Goal: Task Accomplishment & Management: Manage account settings

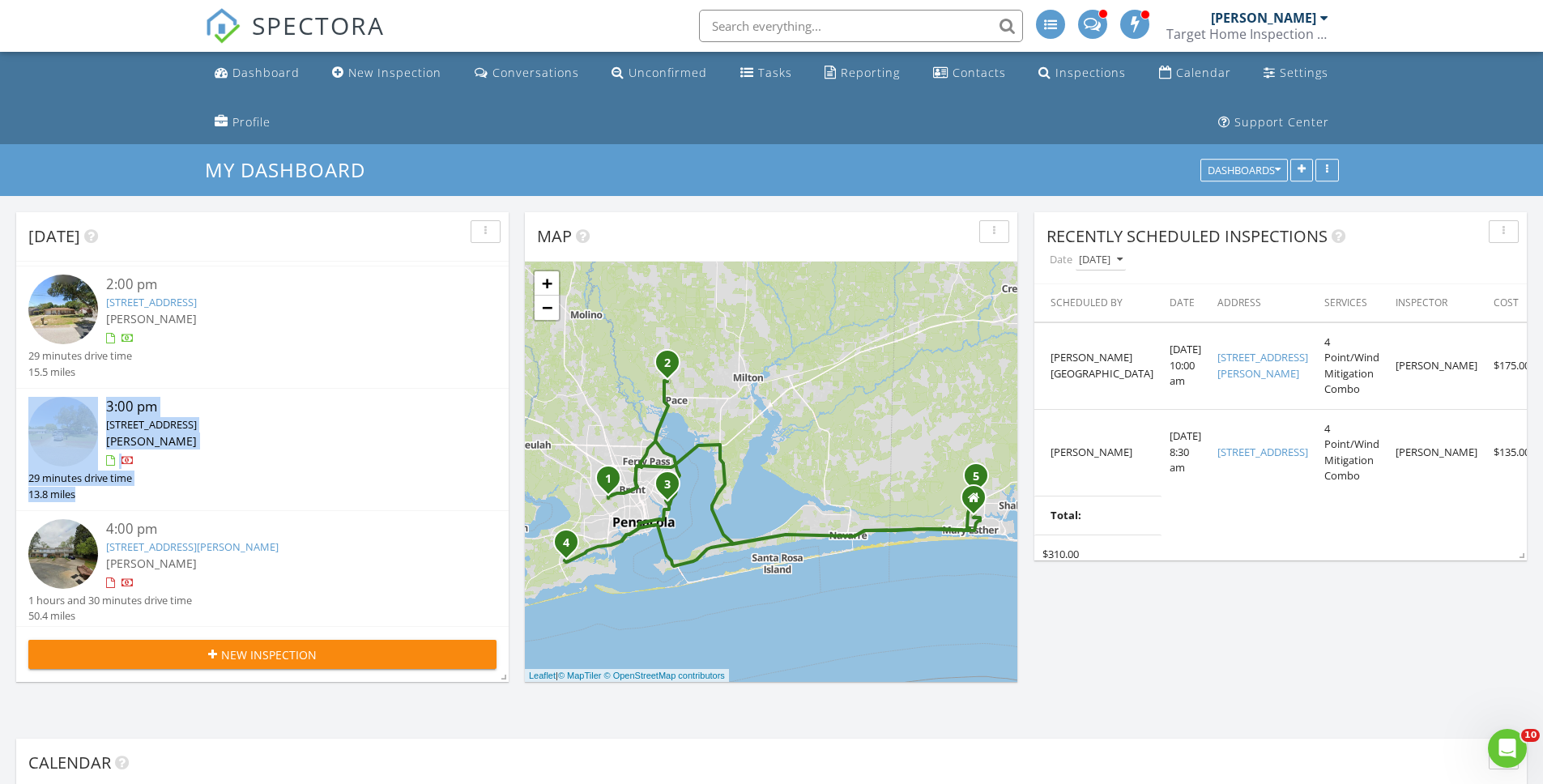
scroll to position [237, 0]
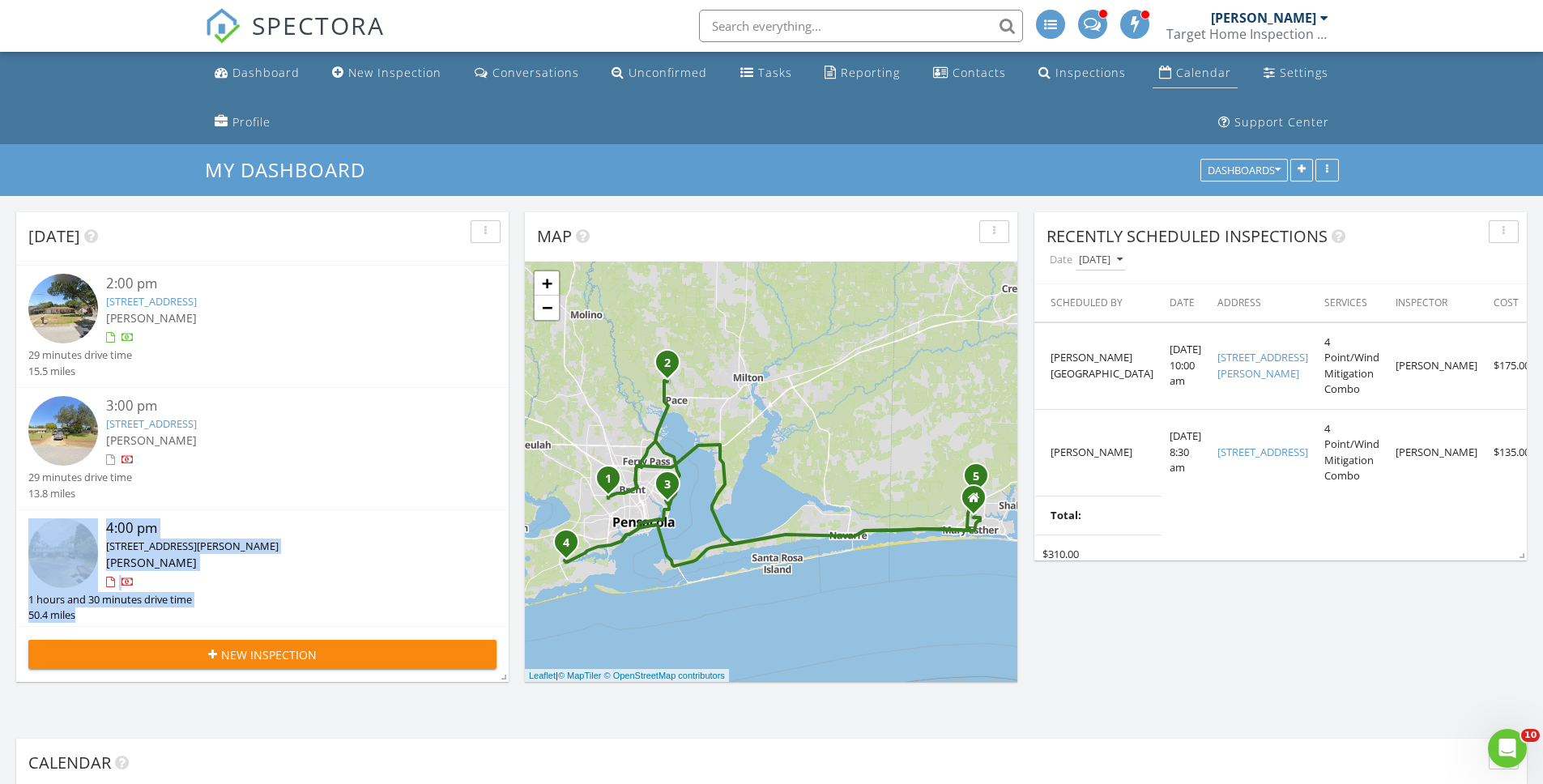
click at [1184, 72] on div "Calendar" at bounding box center [1203, 72] width 55 height 15
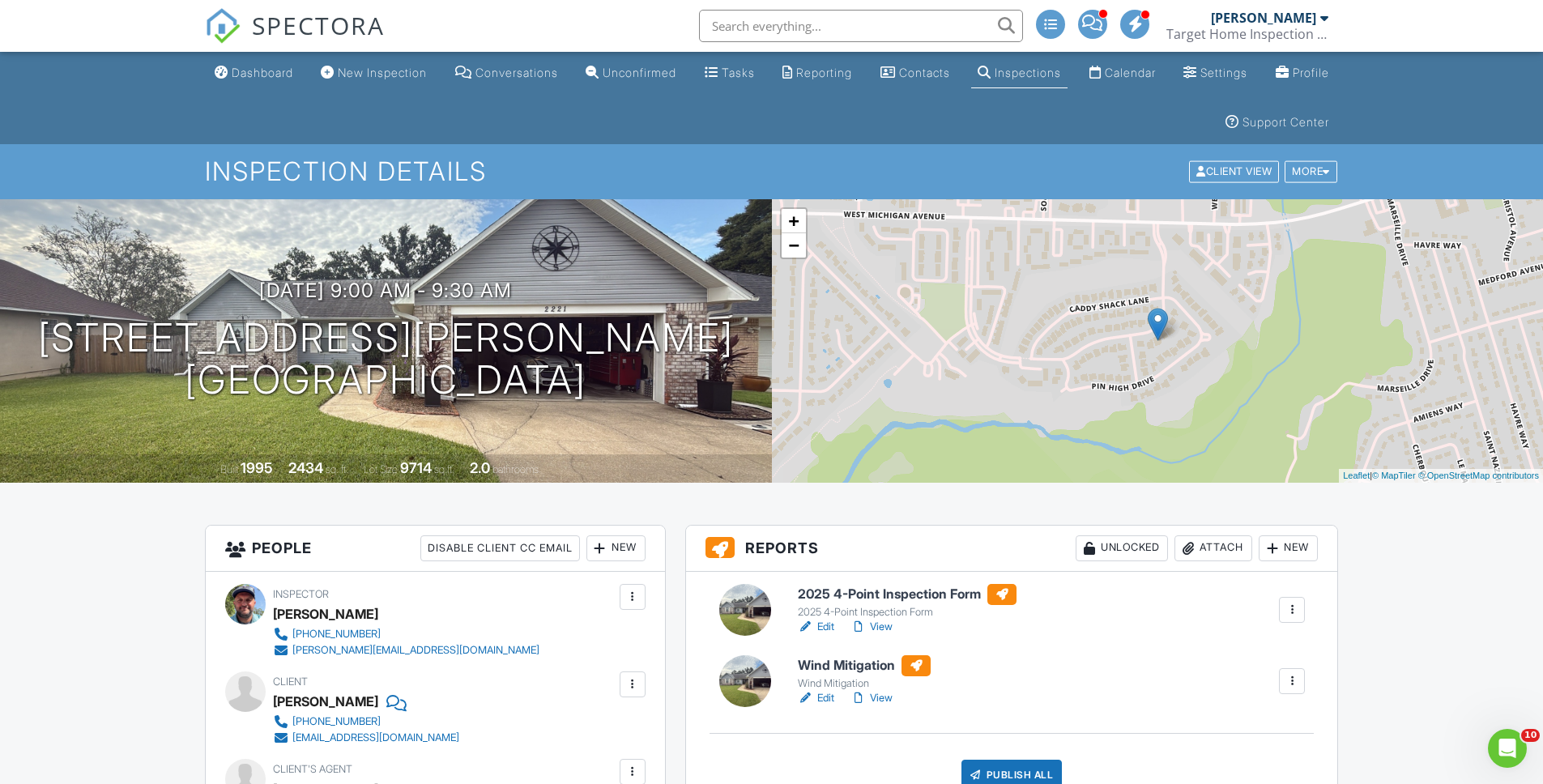
click at [1219, 548] on div "Attach" at bounding box center [1213, 548] width 78 height 26
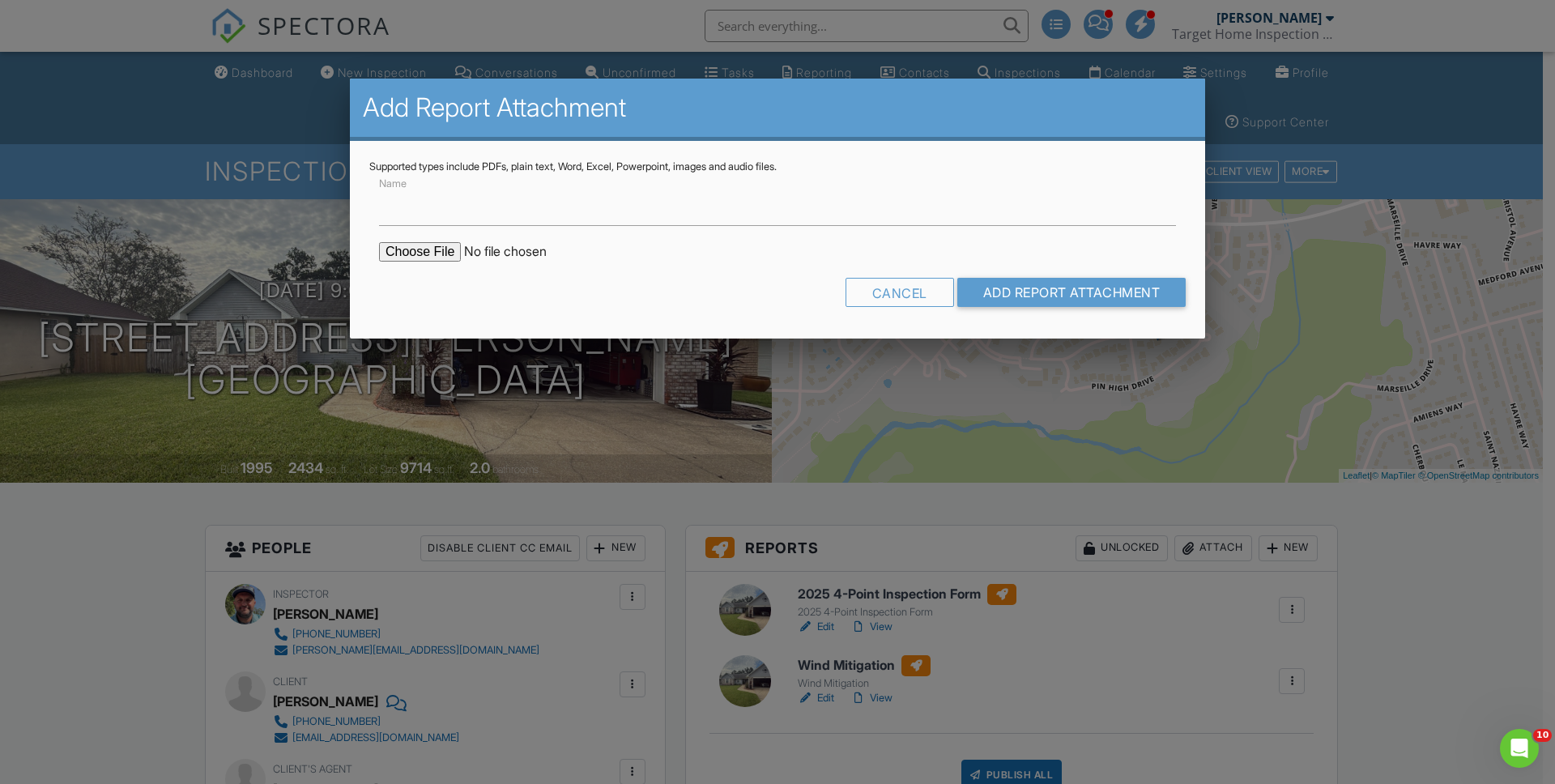
click at [438, 249] on input "file" at bounding box center [517, 251] width 275 height 20
type input "C:\fakepath\2221 Valle Escondido.pdf"
click at [561, 199] on input "Name" at bounding box center [778, 206] width 797 height 40
type input "Permits"
click at [1035, 298] on input "Add Report Attachment" at bounding box center [1072, 292] width 229 height 29
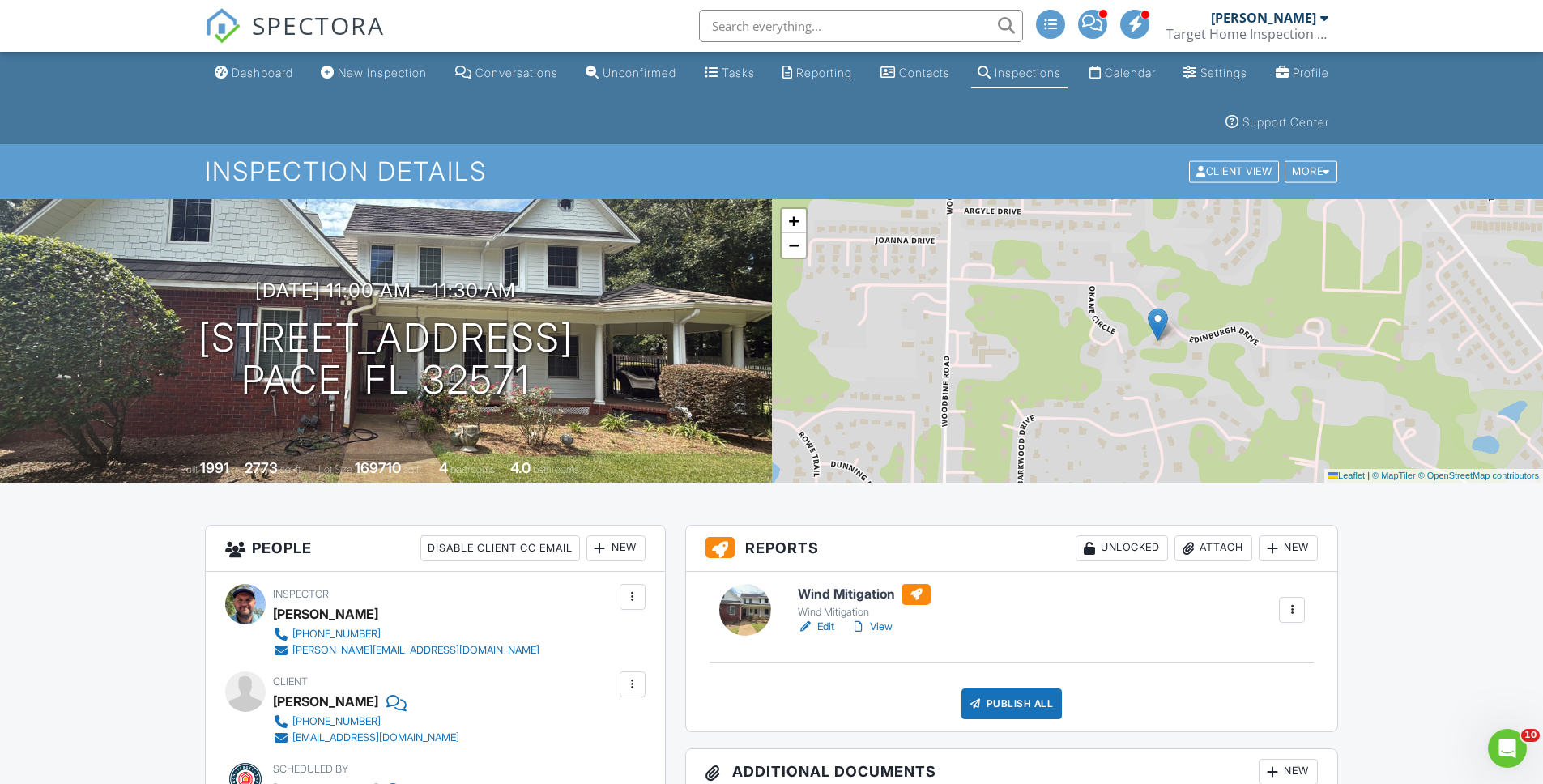
click at [1222, 546] on div "Attach" at bounding box center [1213, 548] width 78 height 26
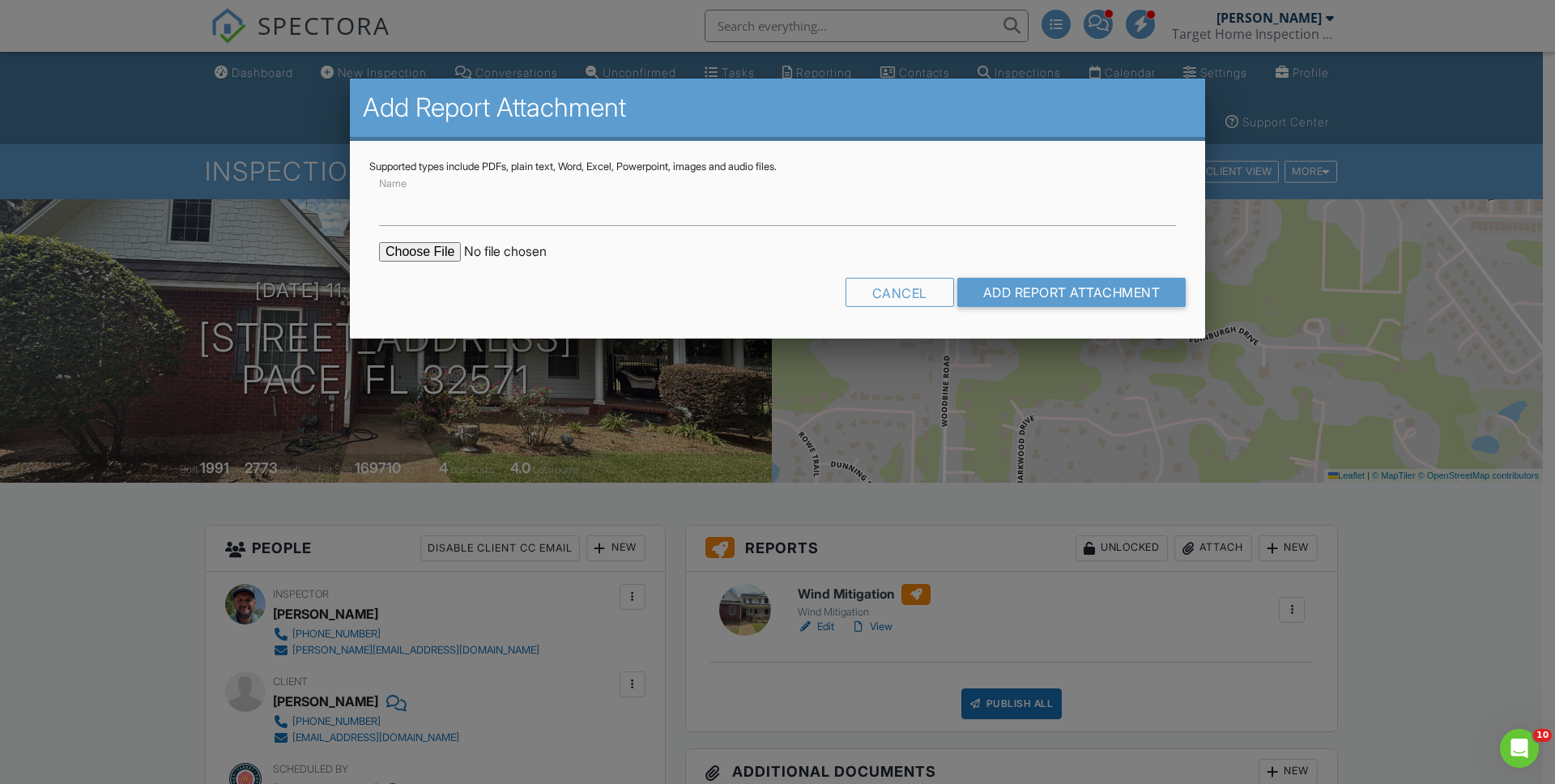
click at [423, 250] on input "file" at bounding box center [517, 251] width 275 height 20
type input "C:\fakepath\3471 Edingurgh.pdf"
click at [500, 199] on input "Name" at bounding box center [778, 206] width 797 height 40
type input "Permits"
click at [1035, 299] on input "Add Report Attachment" at bounding box center [1072, 292] width 229 height 29
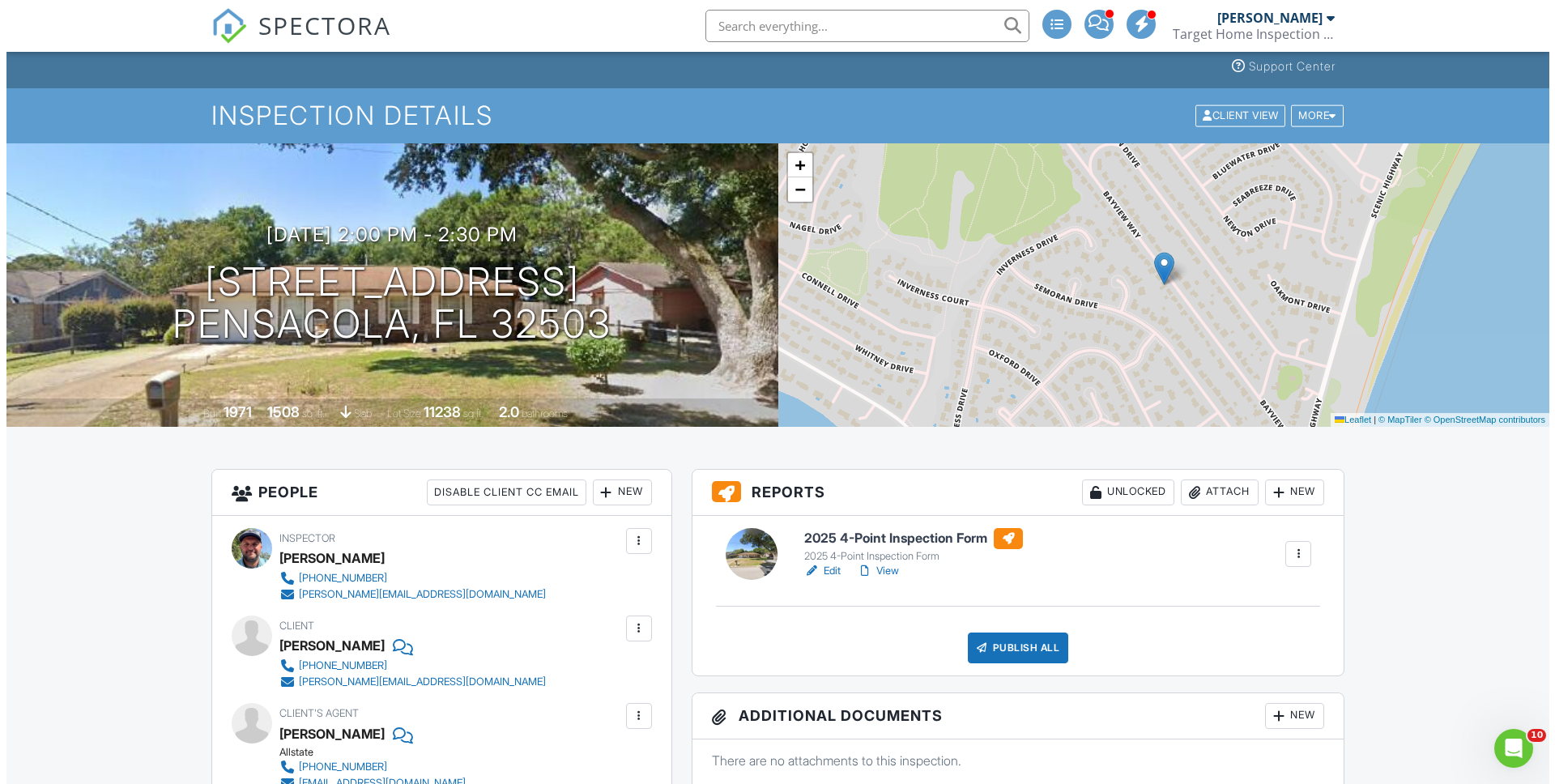
scroll to position [217, 0]
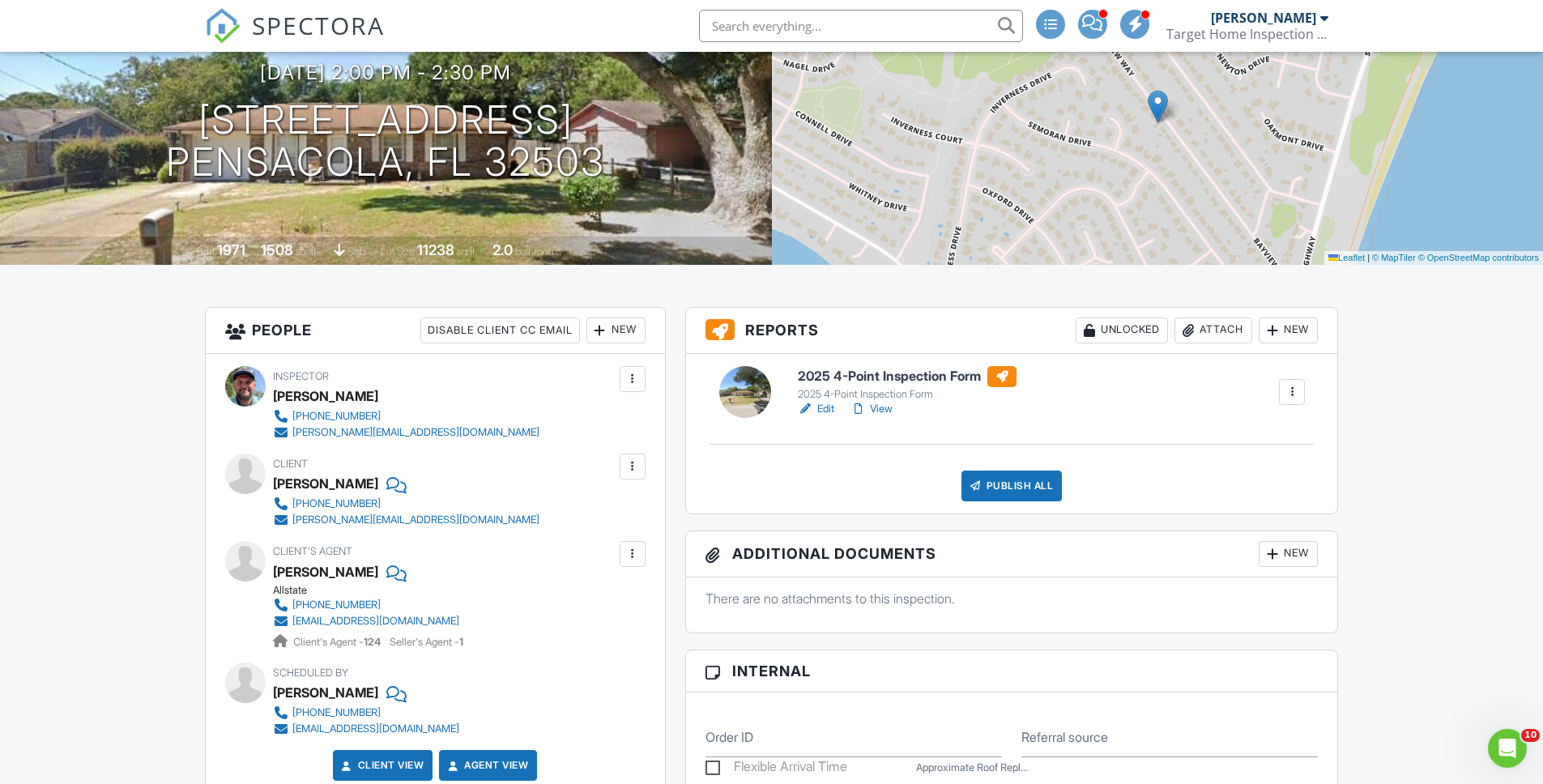
click at [1213, 324] on div "Attach" at bounding box center [1213, 330] width 78 height 26
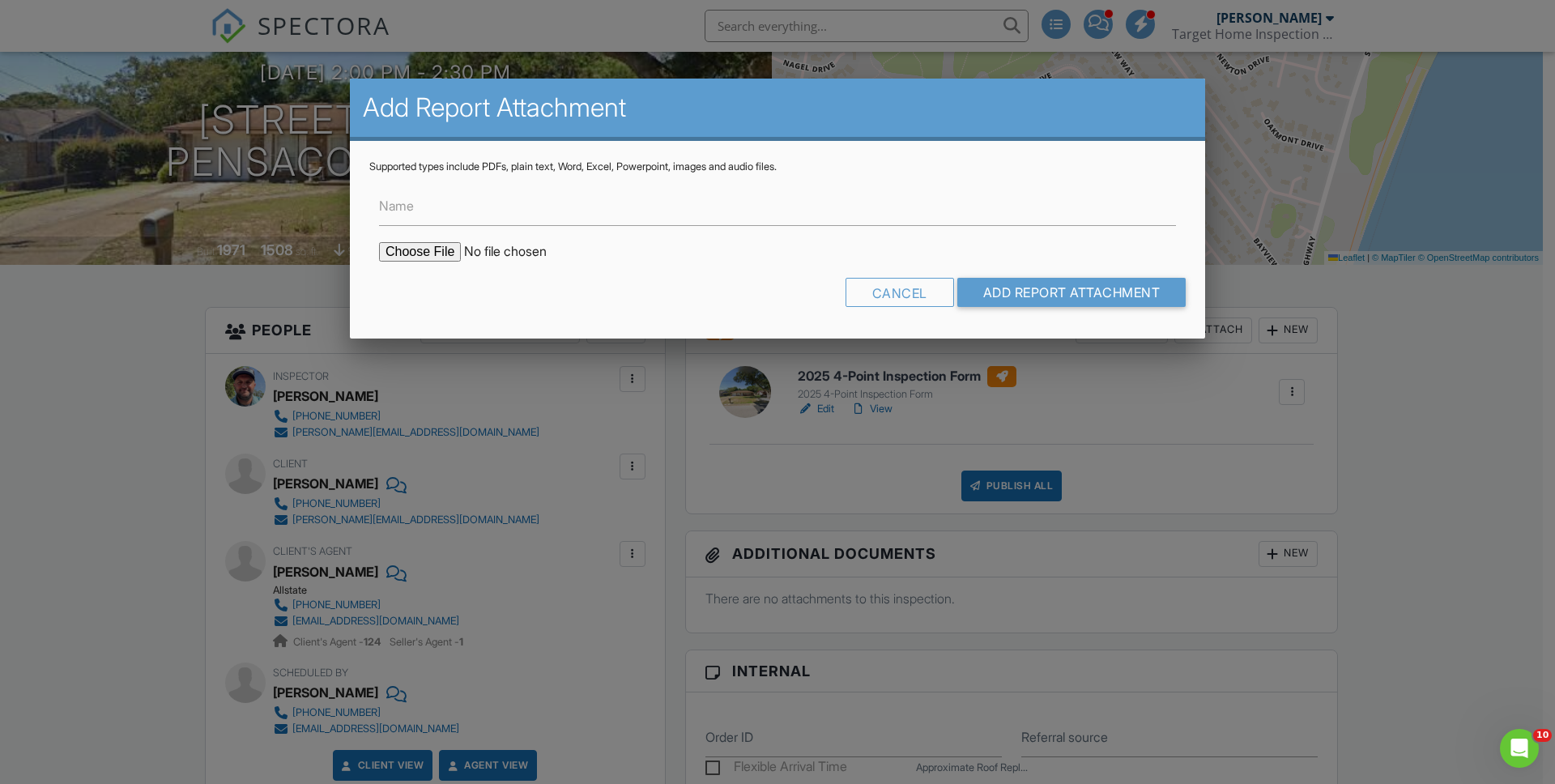
click at [444, 257] on input "file" at bounding box center [517, 251] width 275 height 20
type input "C:\fakepath\2935 Bayview Way 1.pdf"
click at [659, 209] on input "Name" at bounding box center [778, 206] width 797 height 40
type input "Permits"
click at [1035, 296] on input "Add Report Attachment" at bounding box center [1072, 292] width 229 height 29
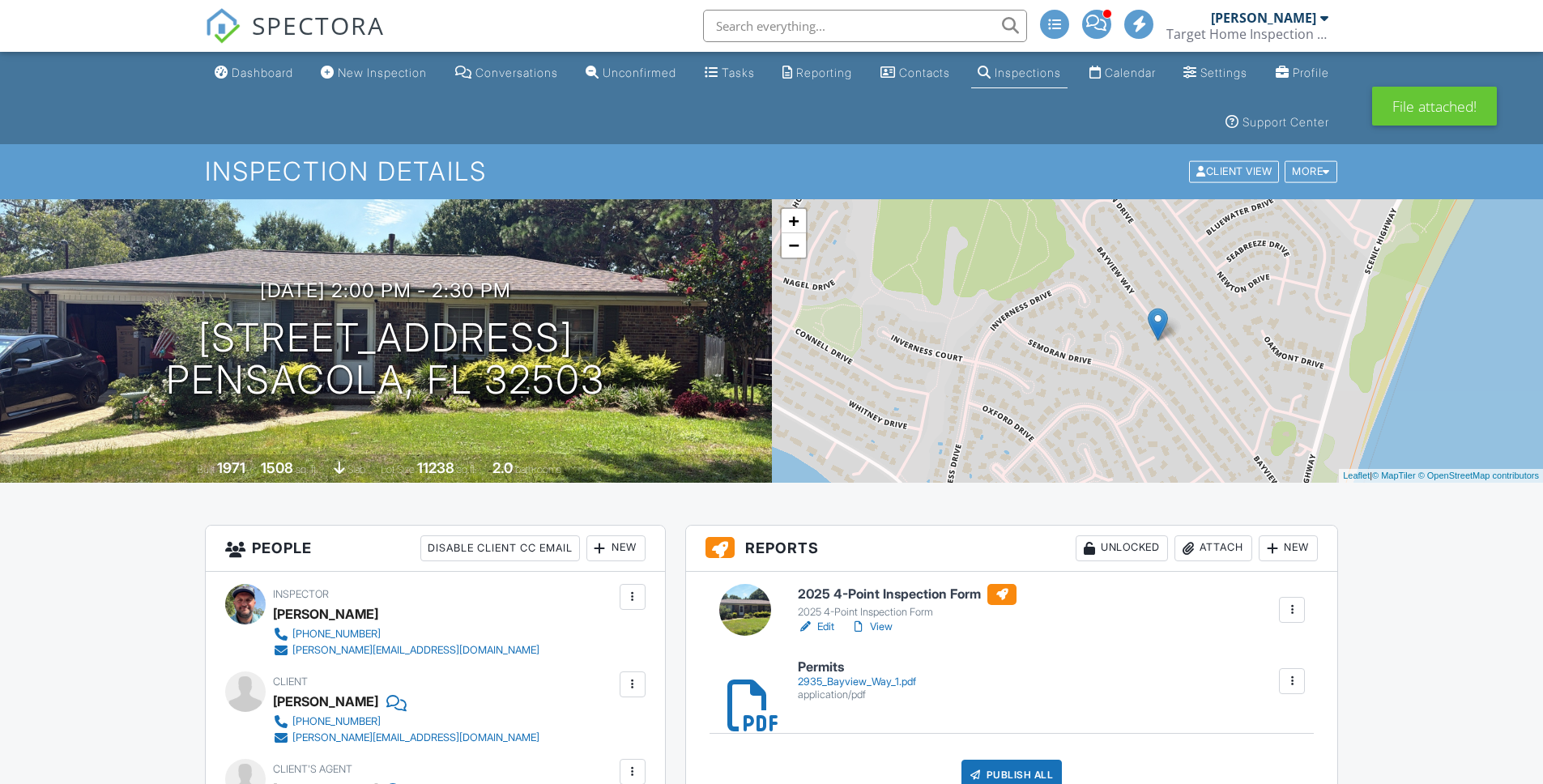
click at [1212, 546] on div "Attach" at bounding box center [1213, 548] width 78 height 26
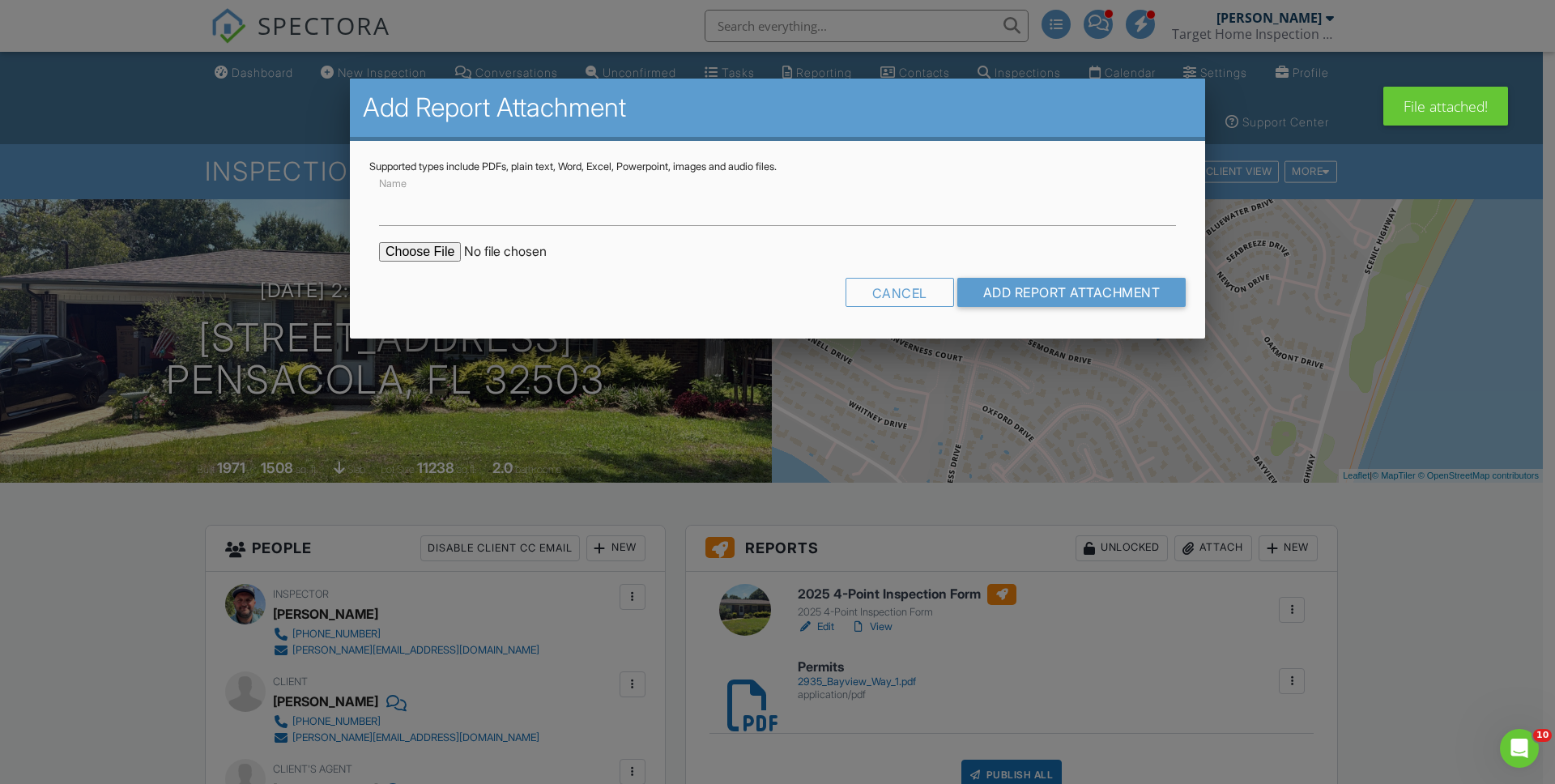
click at [408, 250] on input "file" at bounding box center [517, 251] width 275 height 20
type input "C:\fakepath\2935 Bayview Way 2.pdf"
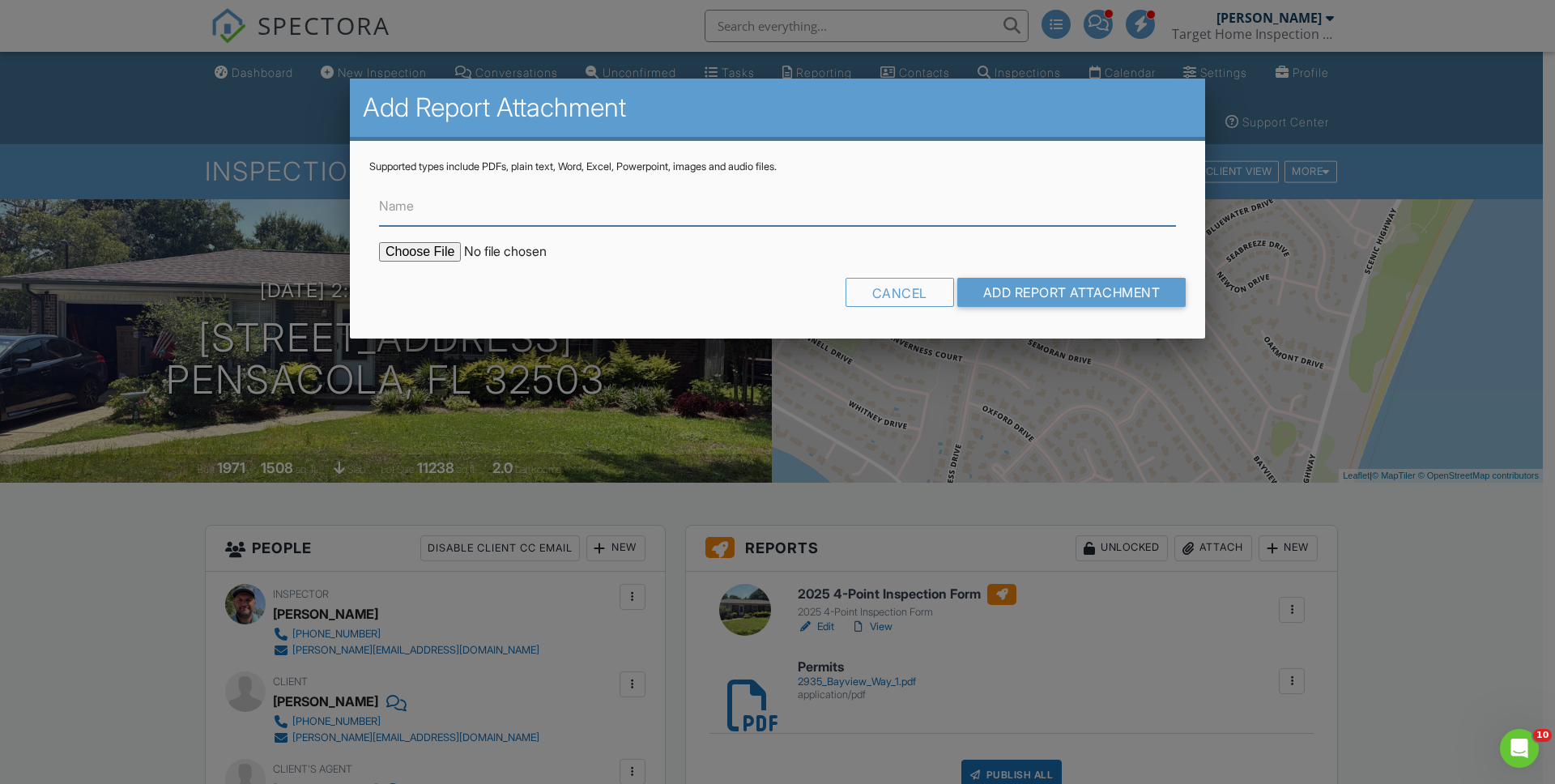
click at [442, 206] on input "Name" at bounding box center [778, 206] width 797 height 40
type input "Permits"
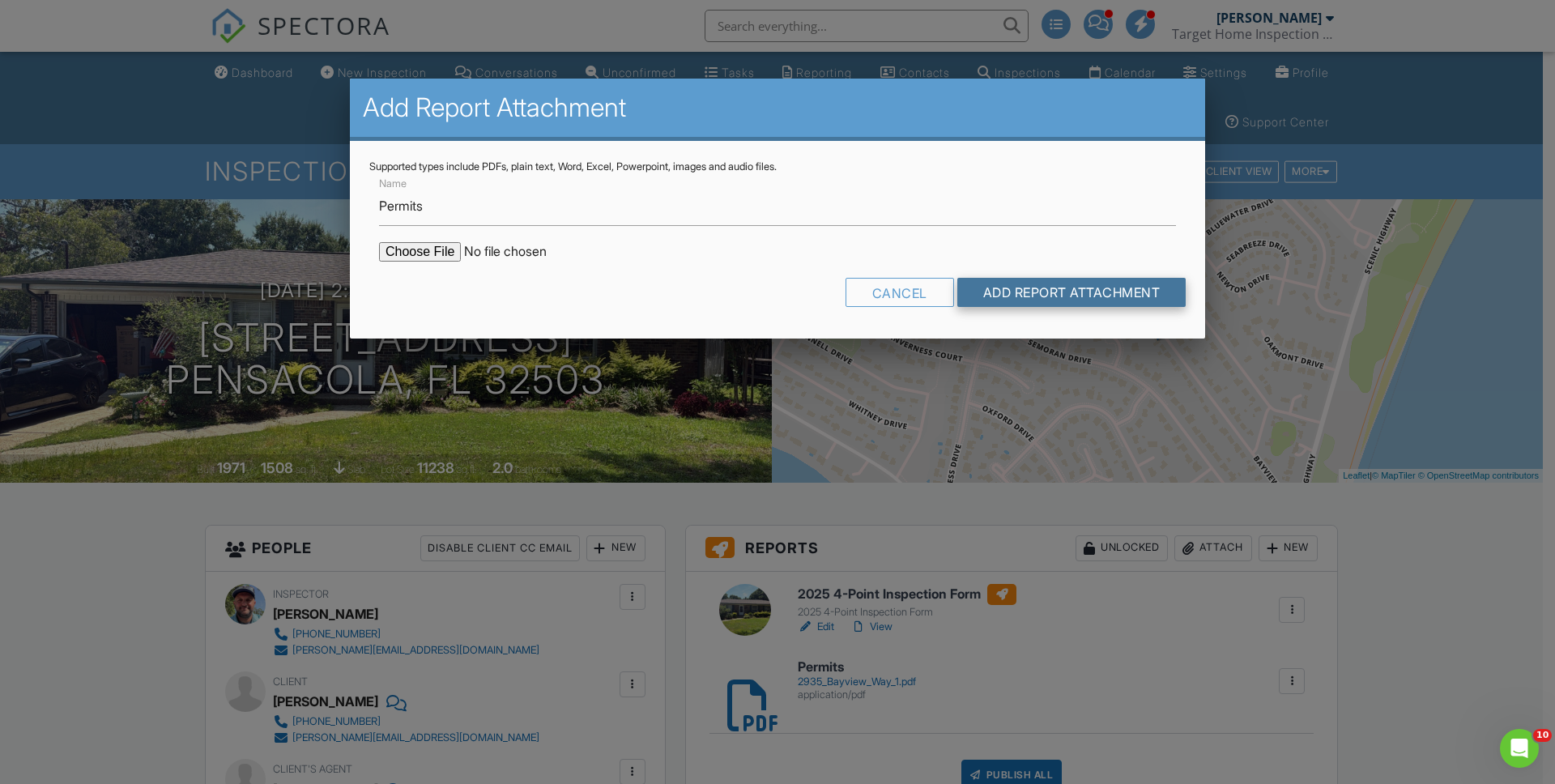
click at [1064, 286] on input "Add Report Attachment" at bounding box center [1072, 292] width 229 height 29
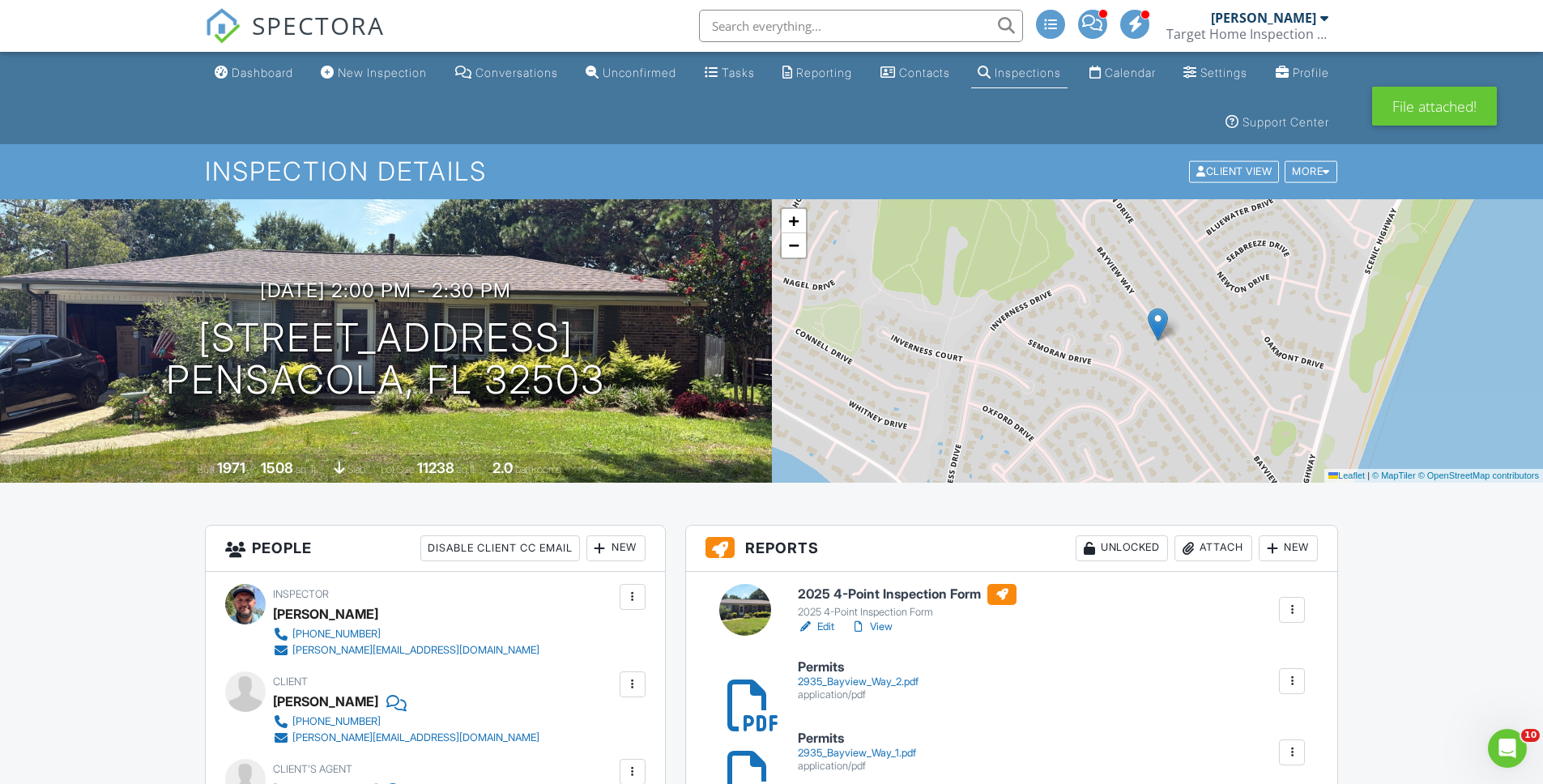
click at [885, 631] on link "View" at bounding box center [872, 626] width 42 height 16
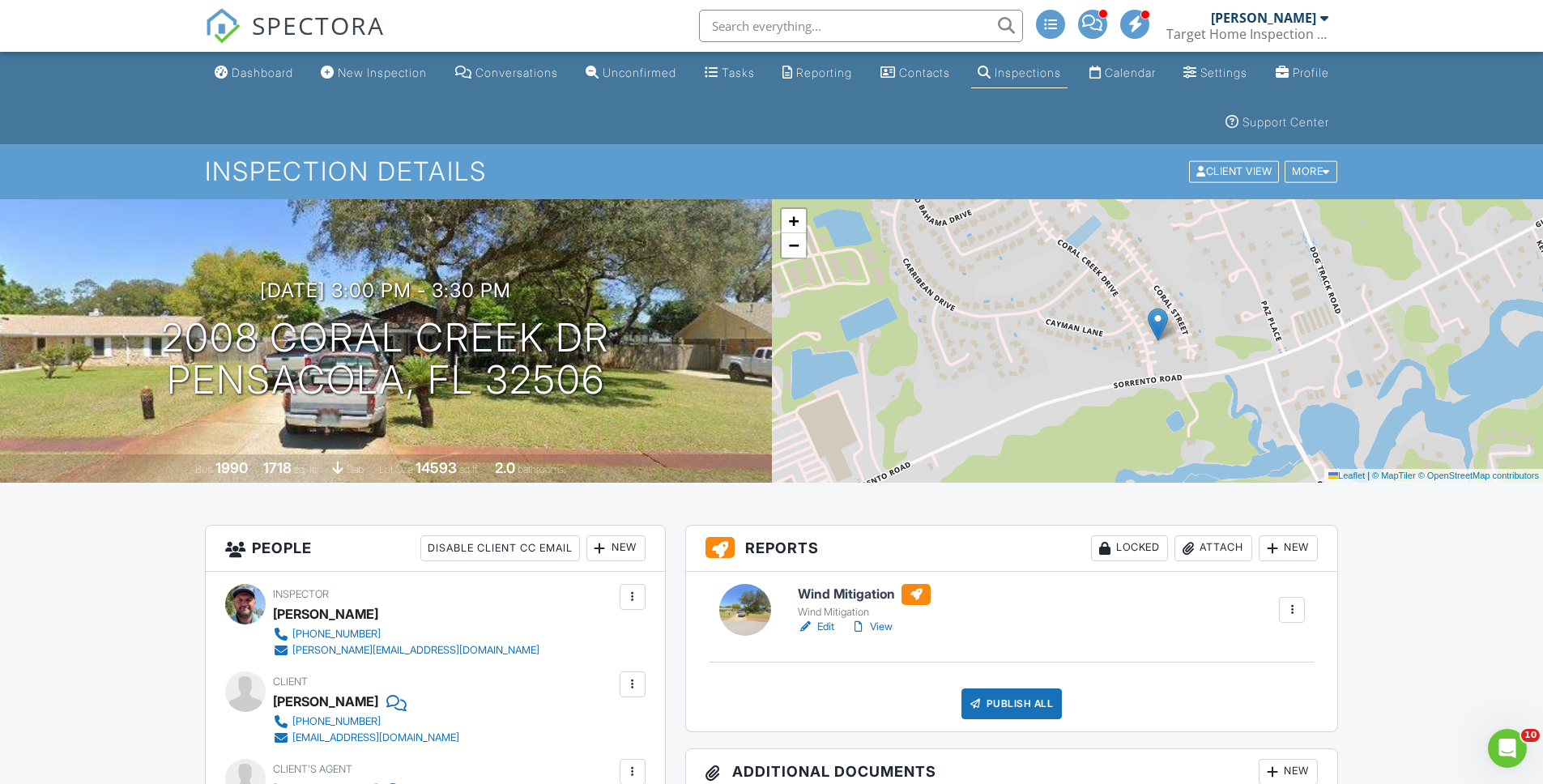
click at [1229, 549] on div "Attach" at bounding box center [1213, 548] width 78 height 26
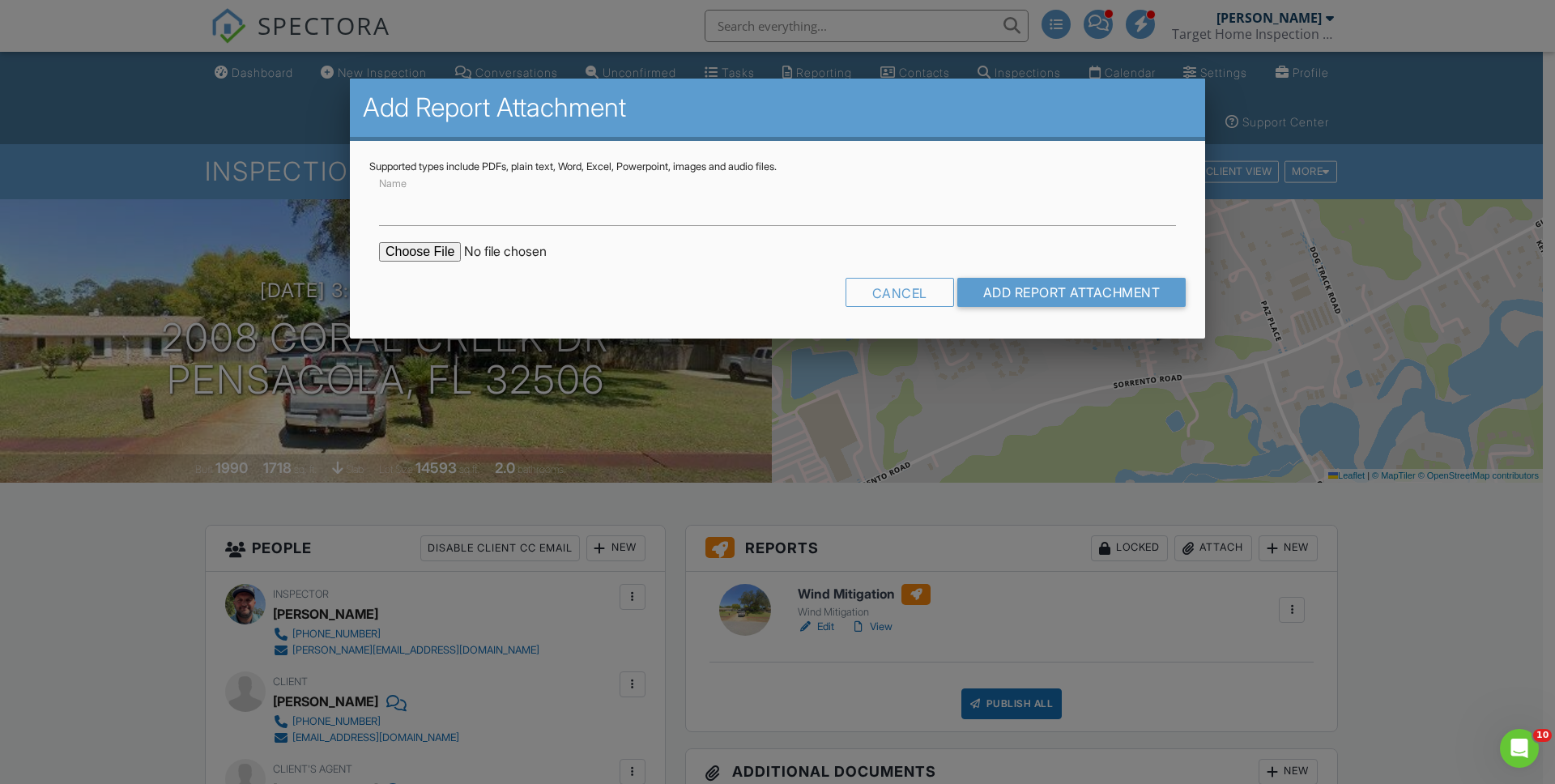
click at [435, 250] on input "file" at bounding box center [517, 251] width 275 height 20
type input "C:\fakepath\2008 Coral Creek.pdf"
click at [652, 206] on input "Name" at bounding box center [778, 206] width 797 height 40
type input "Permits"
click at [1068, 291] on input "Add Report Attachment" at bounding box center [1072, 292] width 229 height 29
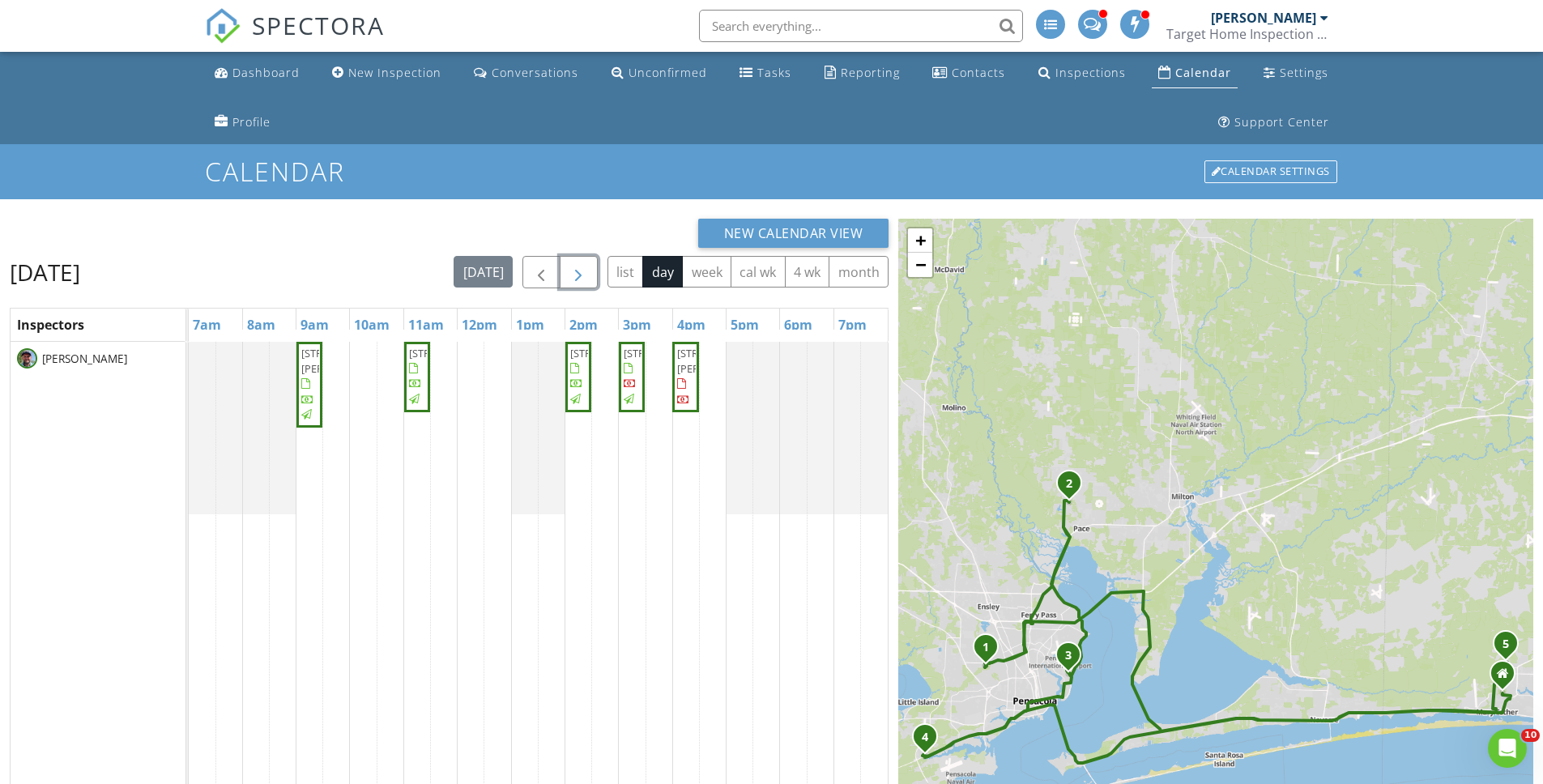
click at [582, 266] on span "button" at bounding box center [578, 273] width 20 height 20
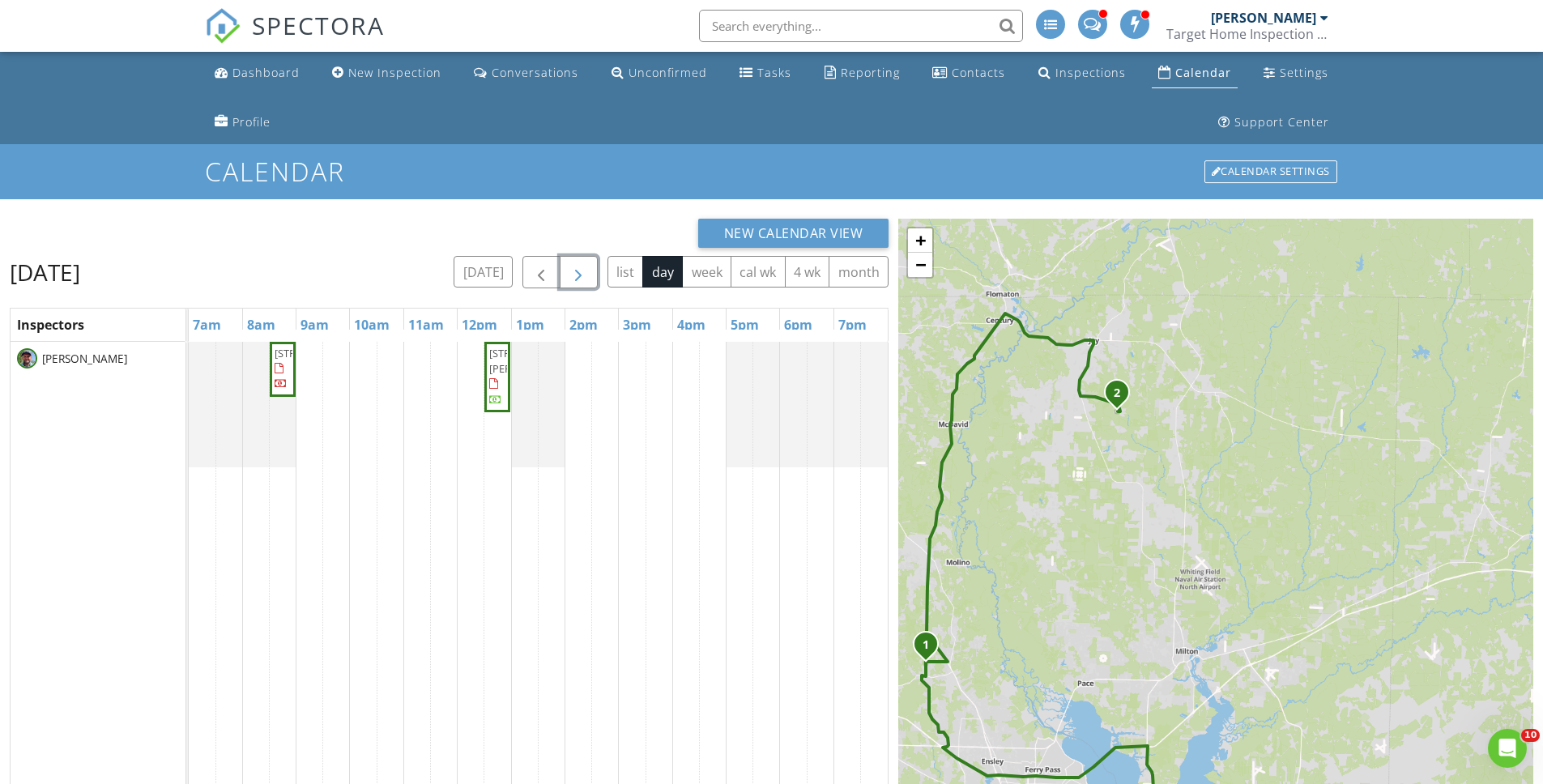
click at [579, 271] on span "button" at bounding box center [578, 273] width 20 height 20
